Goal: Task Accomplishment & Management: Complete application form

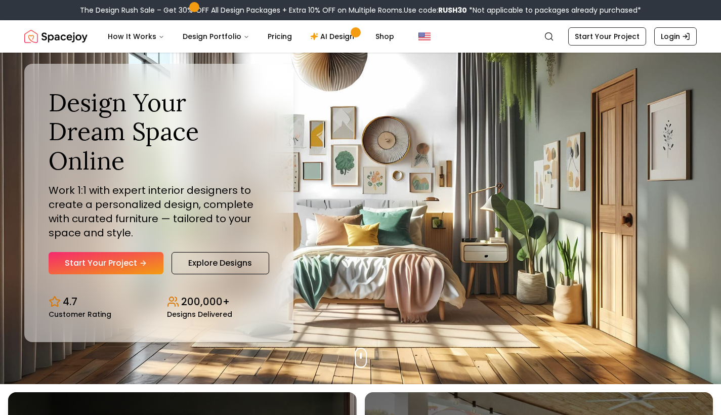
scroll to position [14, 0]
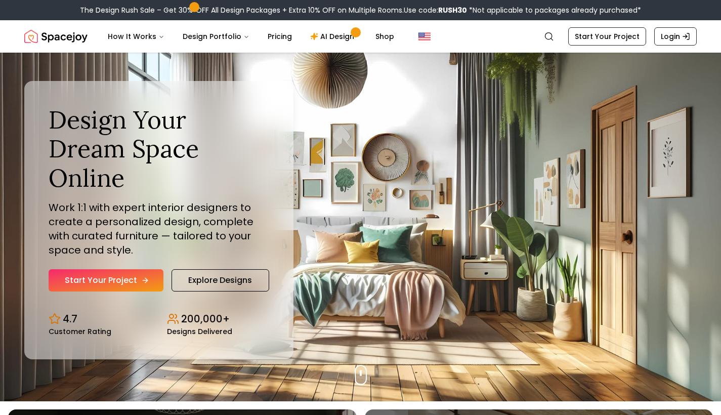
click at [125, 269] on link "Start Your Project" at bounding box center [106, 280] width 115 height 22
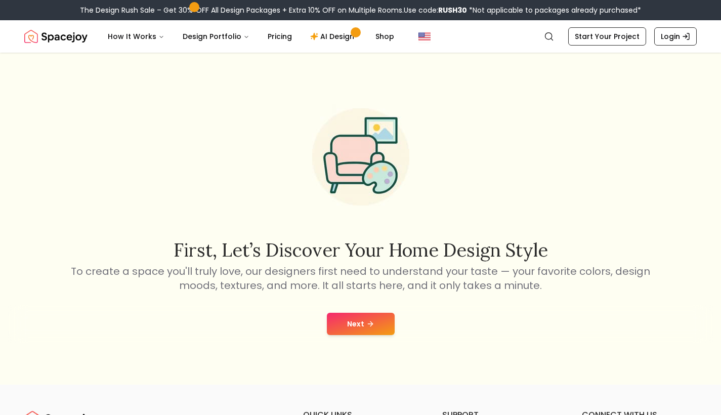
click at [353, 326] on button "Next" at bounding box center [361, 324] width 68 height 22
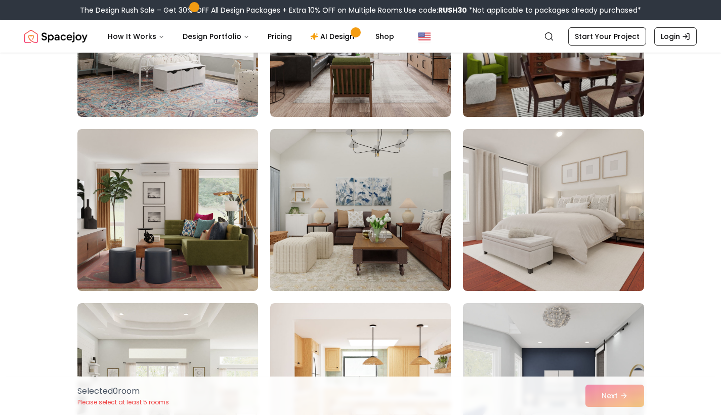
scroll to position [384, 0]
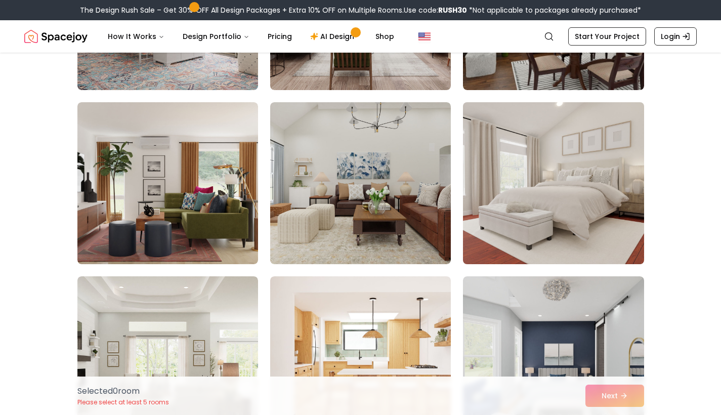
click at [520, 194] on img at bounding box center [553, 183] width 190 height 170
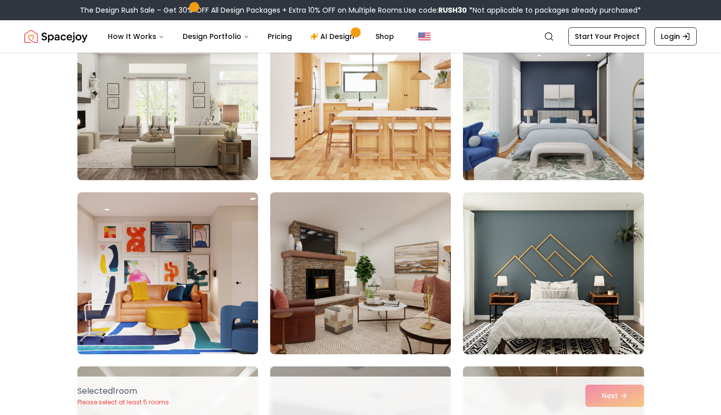
scroll to position [637, 0]
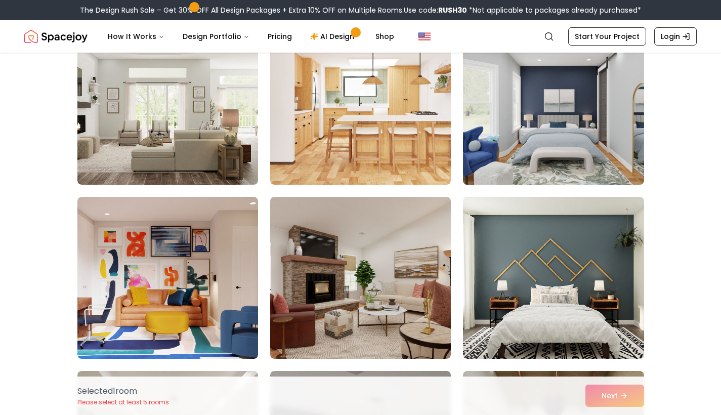
click at [544, 160] on img at bounding box center [553, 104] width 190 height 170
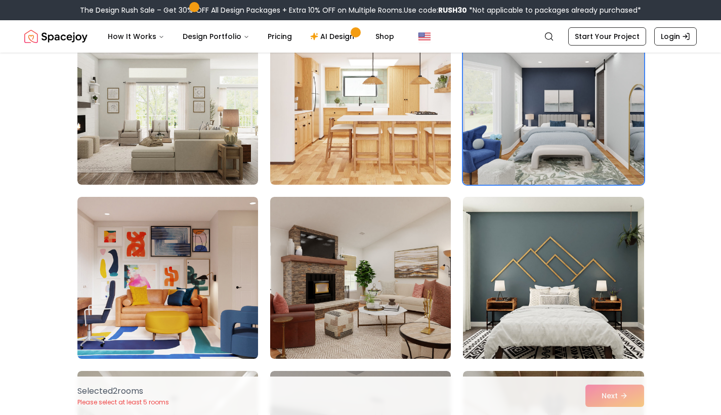
click at [523, 299] on img at bounding box center [553, 278] width 190 height 170
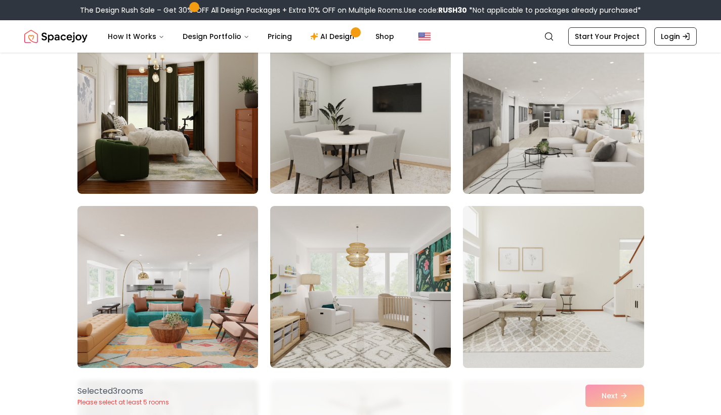
scroll to position [1147, 0]
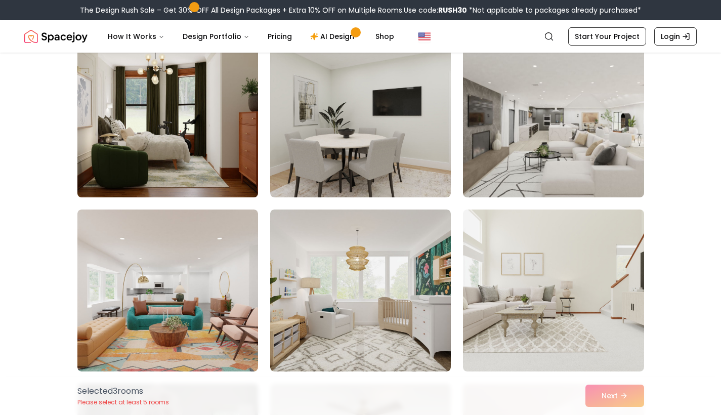
click at [178, 83] on img at bounding box center [168, 116] width 190 height 170
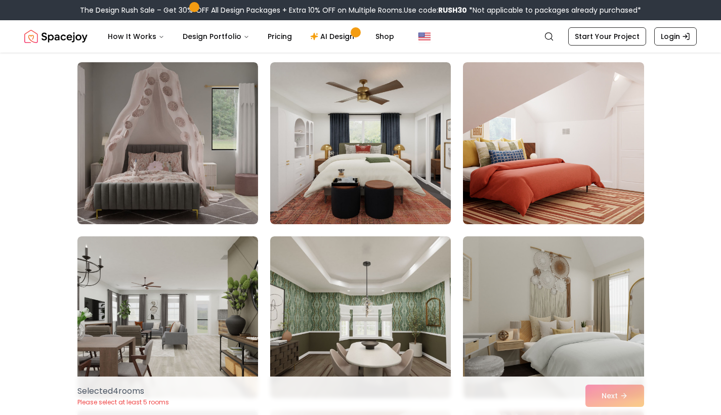
scroll to position [1473, 0]
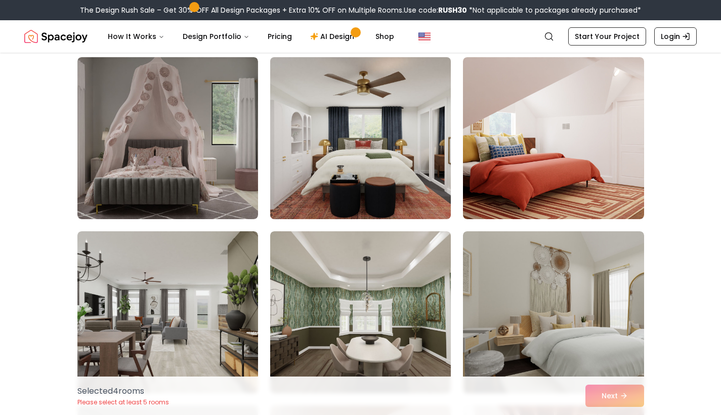
click at [390, 137] on img at bounding box center [361, 138] width 190 height 170
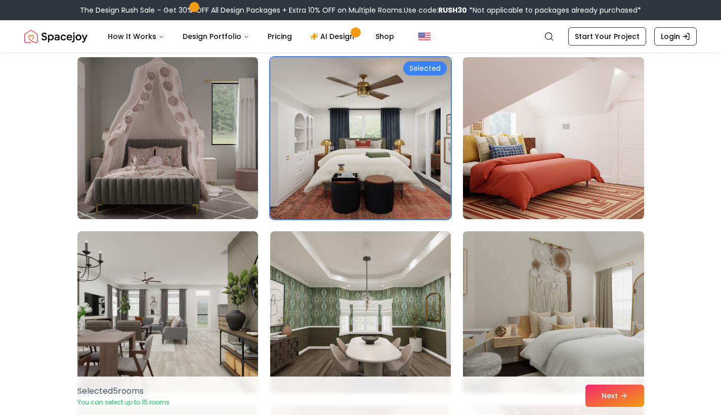
click at [529, 314] on img at bounding box center [553, 312] width 190 height 170
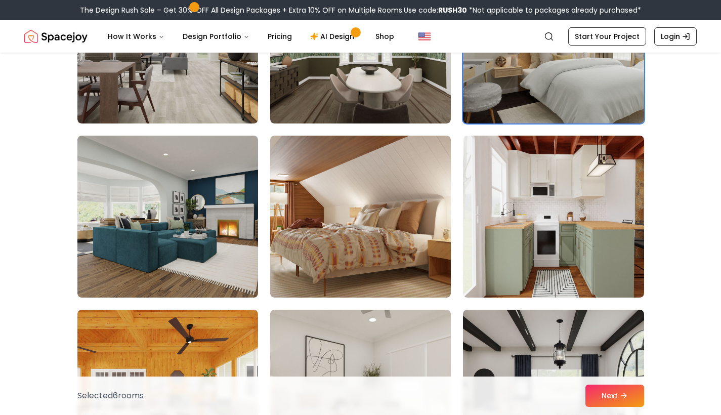
scroll to position [1744, 0]
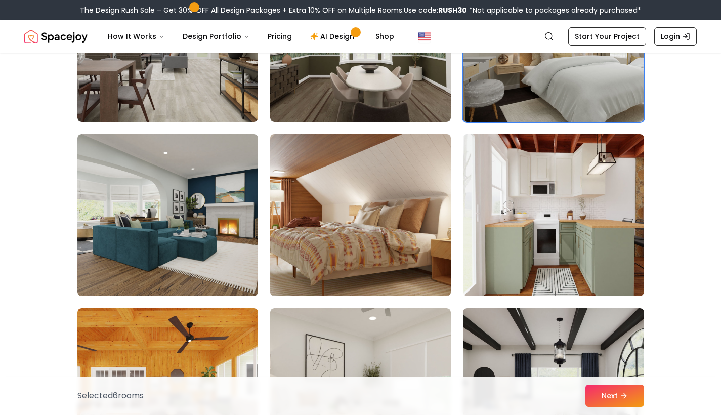
click at [303, 247] on img at bounding box center [361, 215] width 190 height 170
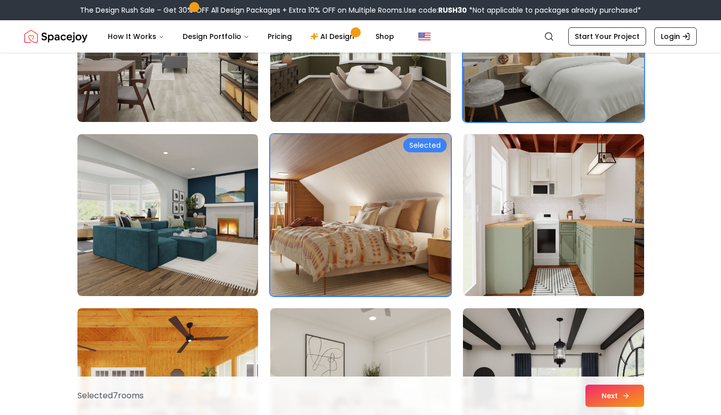
click at [615, 392] on button "Next" at bounding box center [614, 396] width 59 height 22
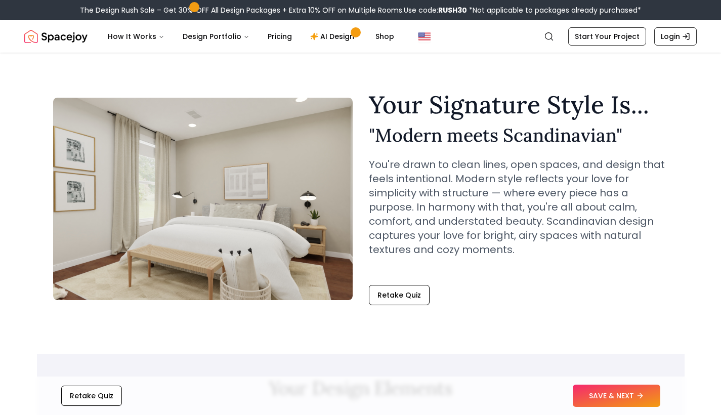
scroll to position [5, 0]
click at [608, 396] on button "SAVE & NEXT" at bounding box center [617, 396] width 88 height 22
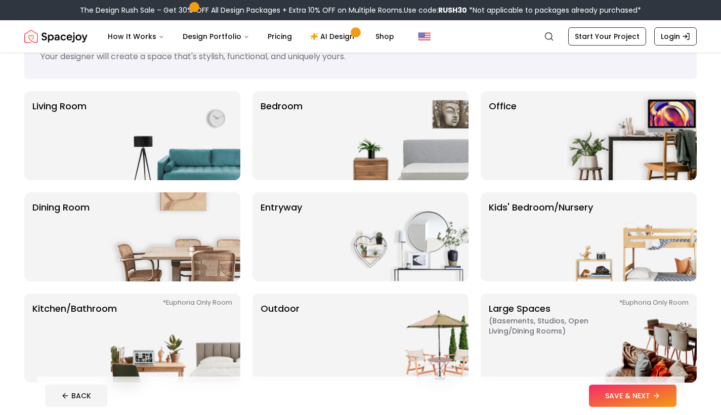
scroll to position [25, 0]
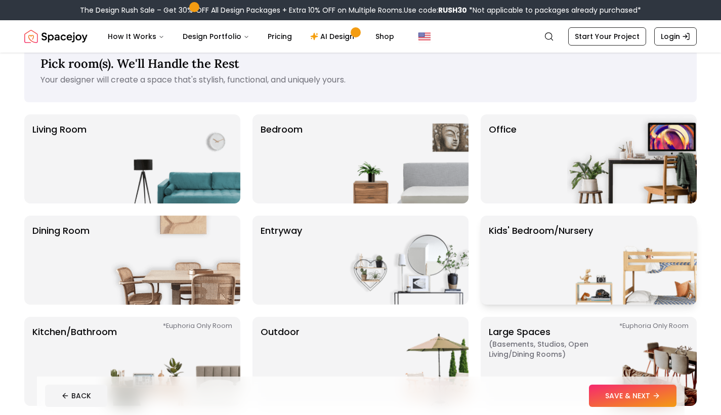
click at [617, 277] on img at bounding box center [632, 260] width 130 height 89
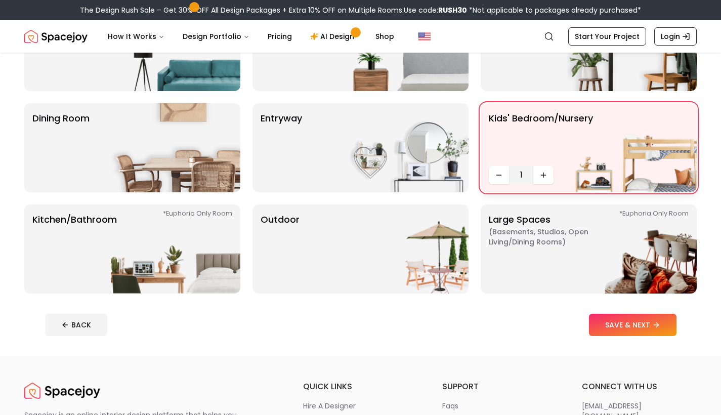
scroll to position [166, 0]
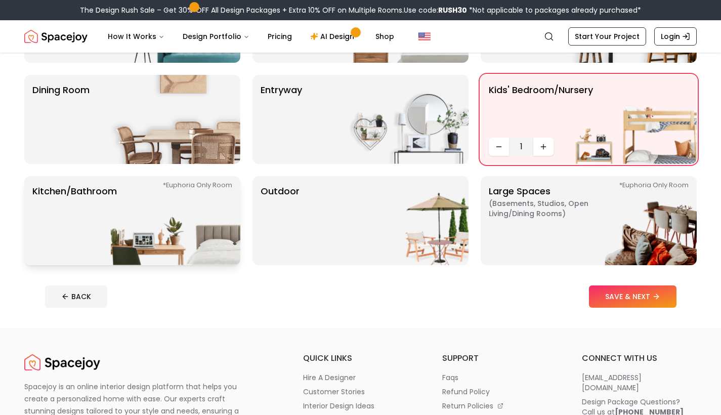
click at [124, 219] on img at bounding box center [176, 220] width 130 height 89
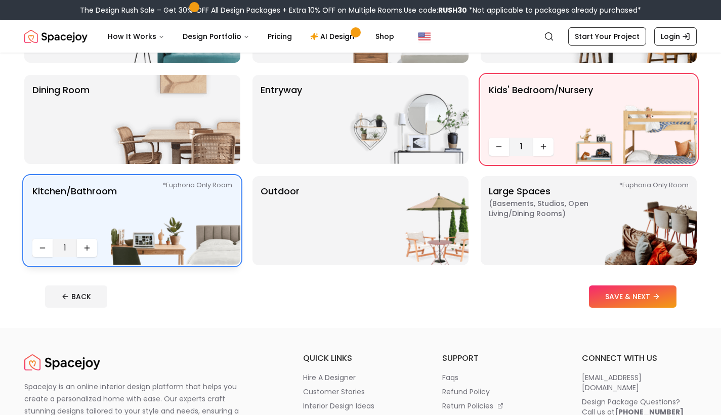
click at [200, 257] on img at bounding box center [176, 220] width 130 height 89
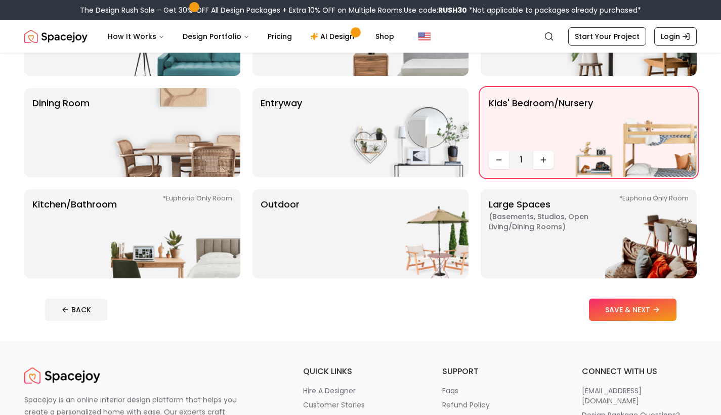
scroll to position [150, 0]
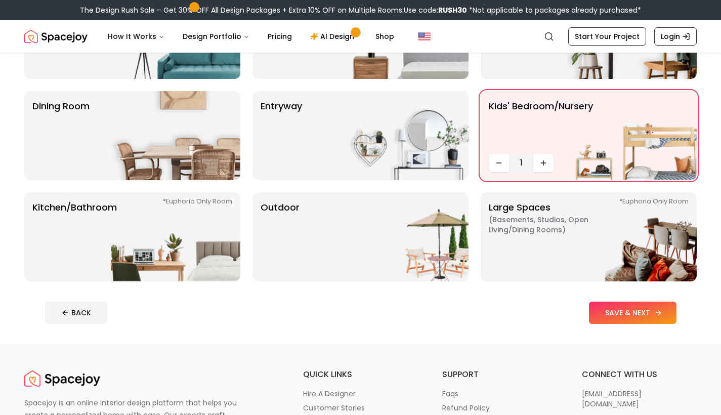
click at [643, 313] on button "SAVE & NEXT" at bounding box center [633, 313] width 88 height 22
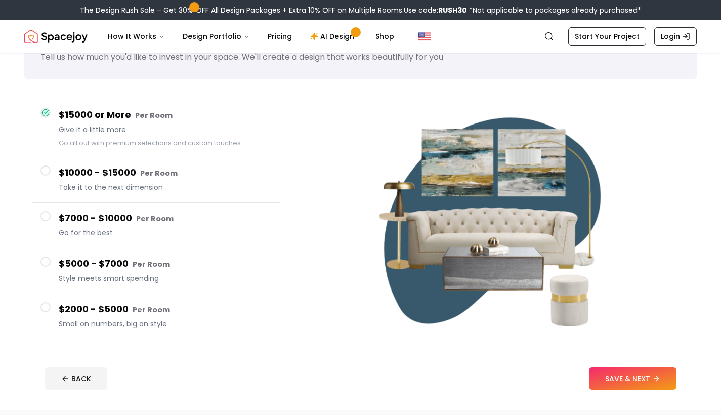
scroll to position [52, 0]
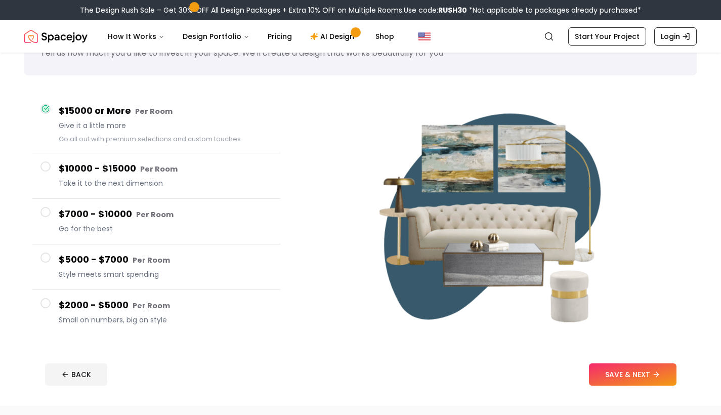
click at [120, 317] on span "Small on numbers, big on style" at bounding box center [166, 320] width 214 height 10
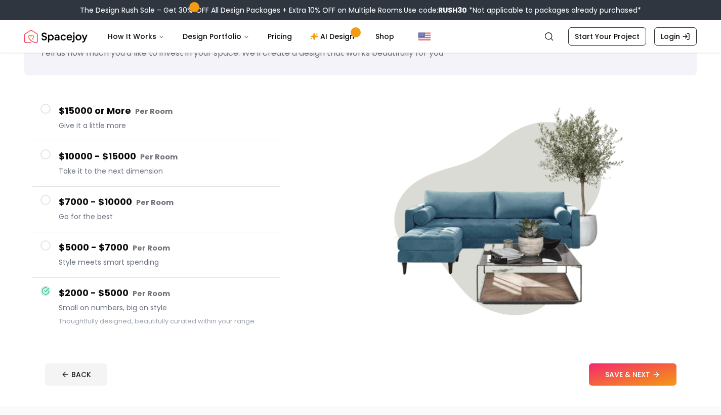
click at [74, 117] on h4 "$15000 or More Per Room" at bounding box center [166, 111] width 214 height 15
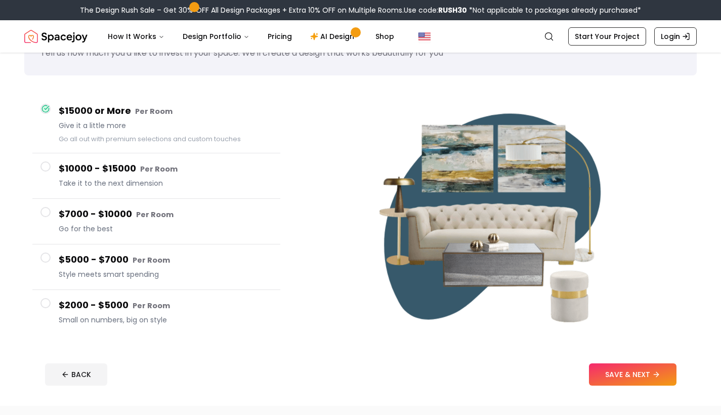
click at [93, 222] on div "$7000 - $10000 Per Room Go for the best" at bounding box center [166, 221] width 214 height 29
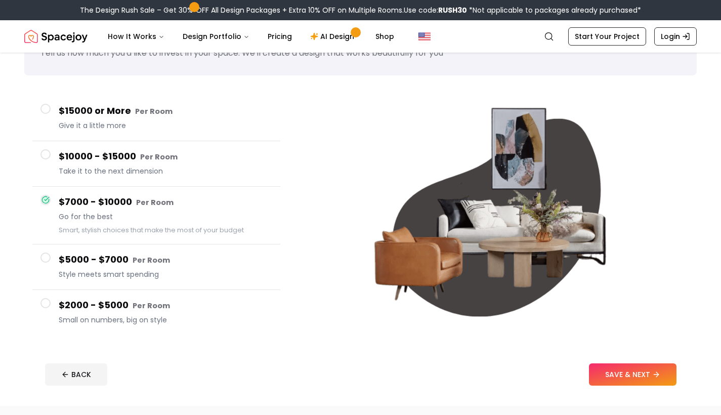
click at [103, 265] on h4 "$5000 - $7000 Per Room" at bounding box center [166, 260] width 214 height 15
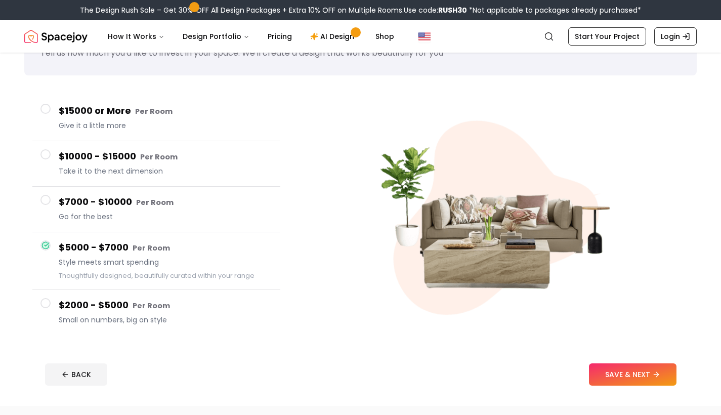
click at [108, 299] on h4 "$2000 - $5000 Per Room" at bounding box center [166, 305] width 214 height 15
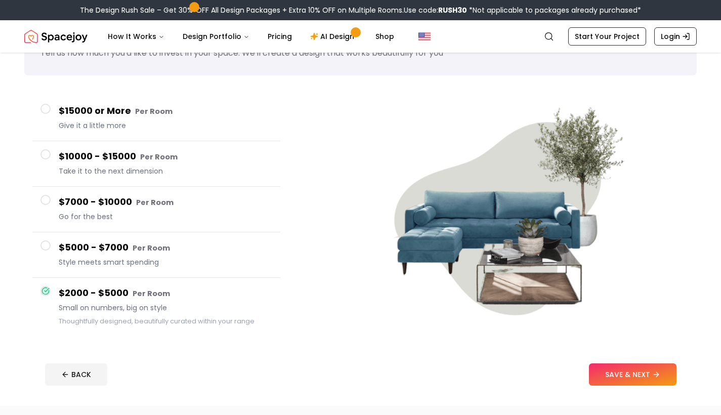
click at [101, 120] on div "$15000 or More Per Room Give it a little more" at bounding box center [166, 118] width 214 height 29
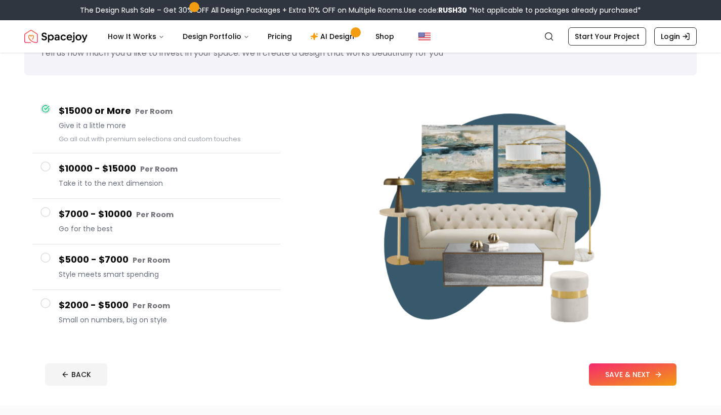
click at [652, 377] on button "SAVE & NEXT" at bounding box center [633, 374] width 88 height 22
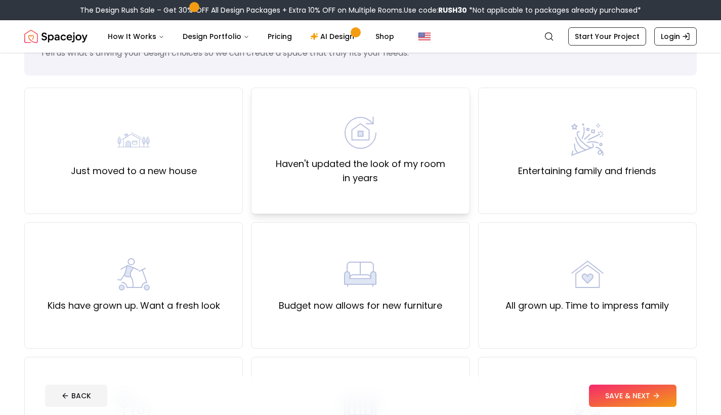
click at [376, 150] on div "Haven't updated the look of my room in years" at bounding box center [360, 150] width 201 height 69
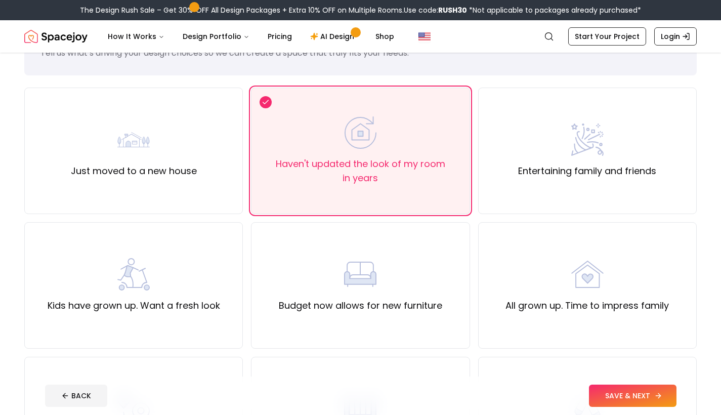
click at [616, 397] on button "SAVE & NEXT" at bounding box center [633, 396] width 88 height 22
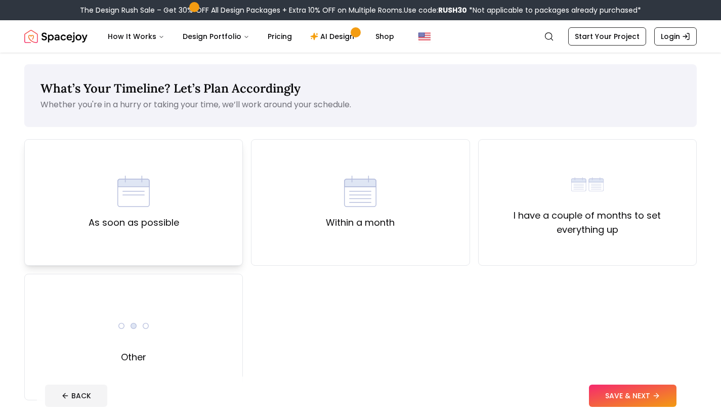
scroll to position [3, 0]
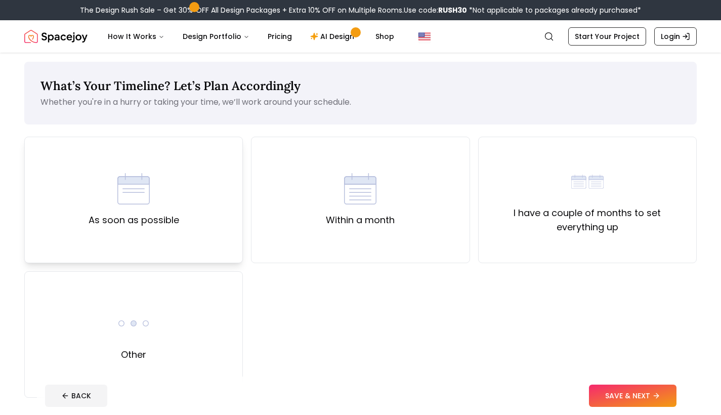
click at [162, 179] on div "As soon as possible" at bounding box center [134, 200] width 91 height 55
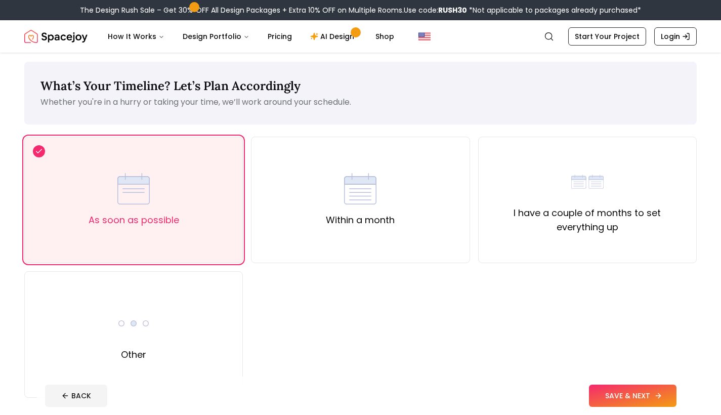
click at [633, 395] on button "SAVE & NEXT" at bounding box center [633, 396] width 88 height 22
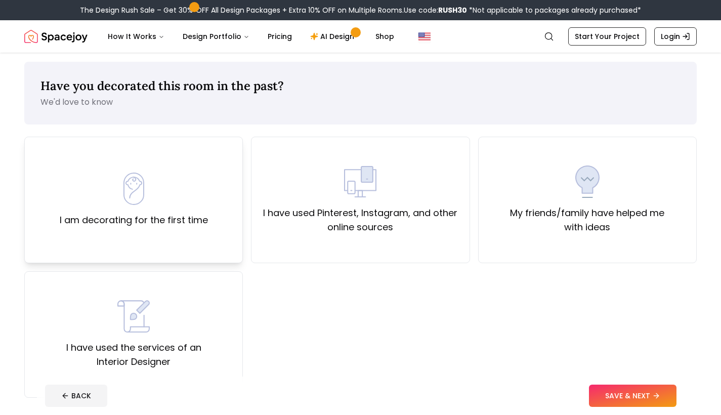
click at [104, 230] on div "I am decorating for the first time" at bounding box center [133, 200] width 219 height 127
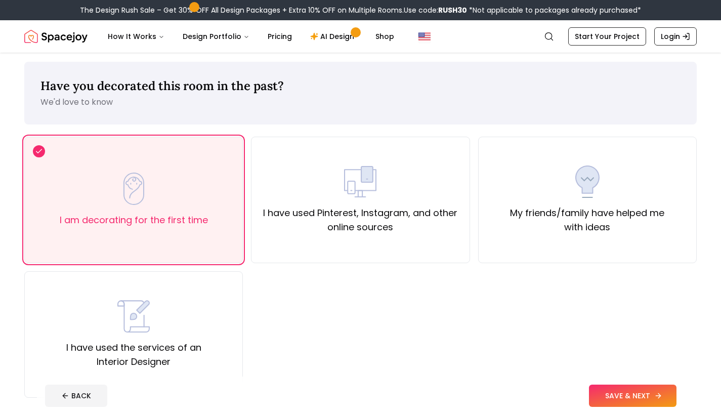
click at [631, 387] on button "SAVE & NEXT" at bounding box center [633, 396] width 88 height 22
